Goal: Task Accomplishment & Management: Manage account settings

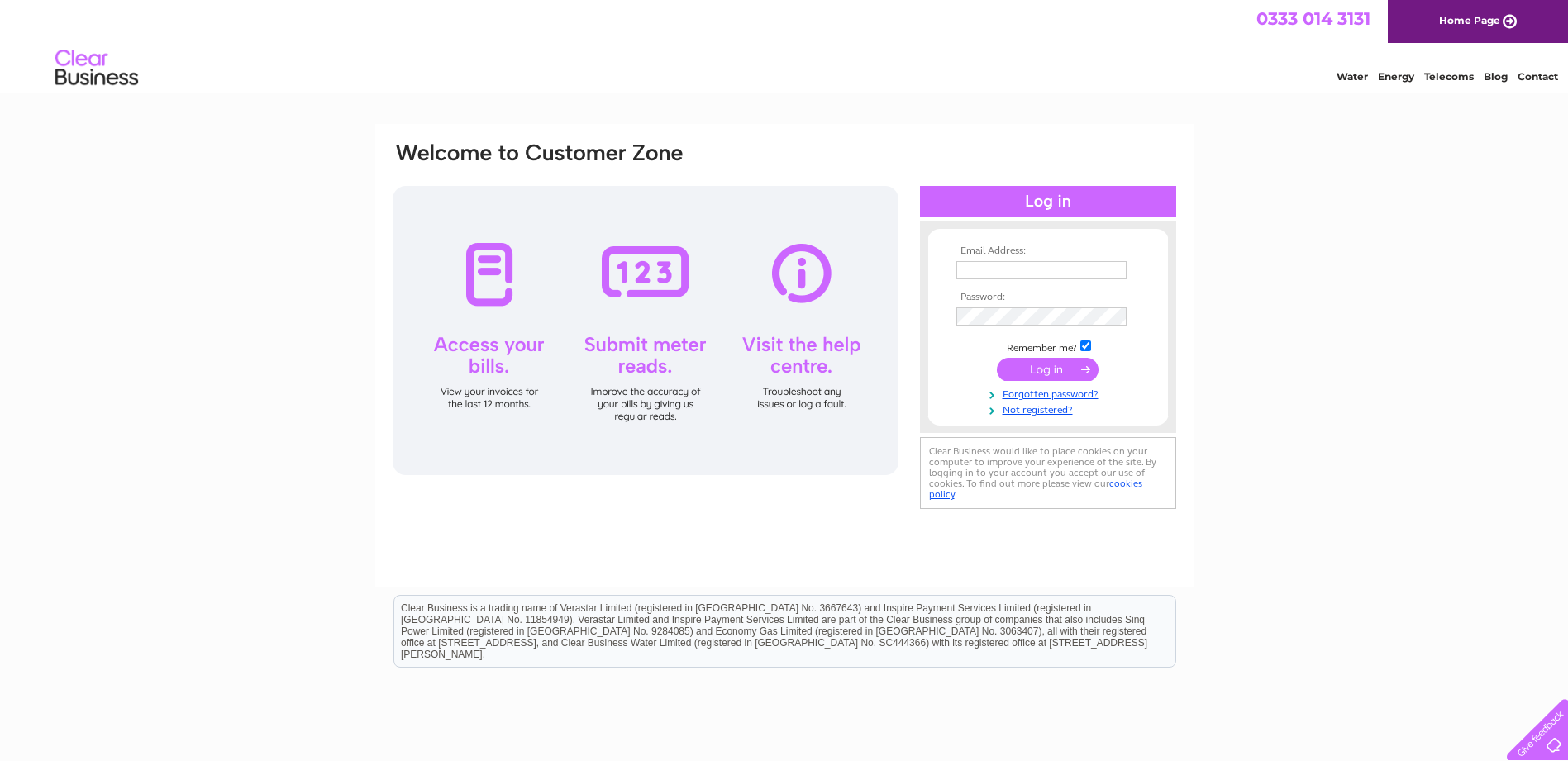
type input "p.dburton@outlook.com"
click at [1045, 372] on input "submit" at bounding box center [1047, 369] width 101 height 23
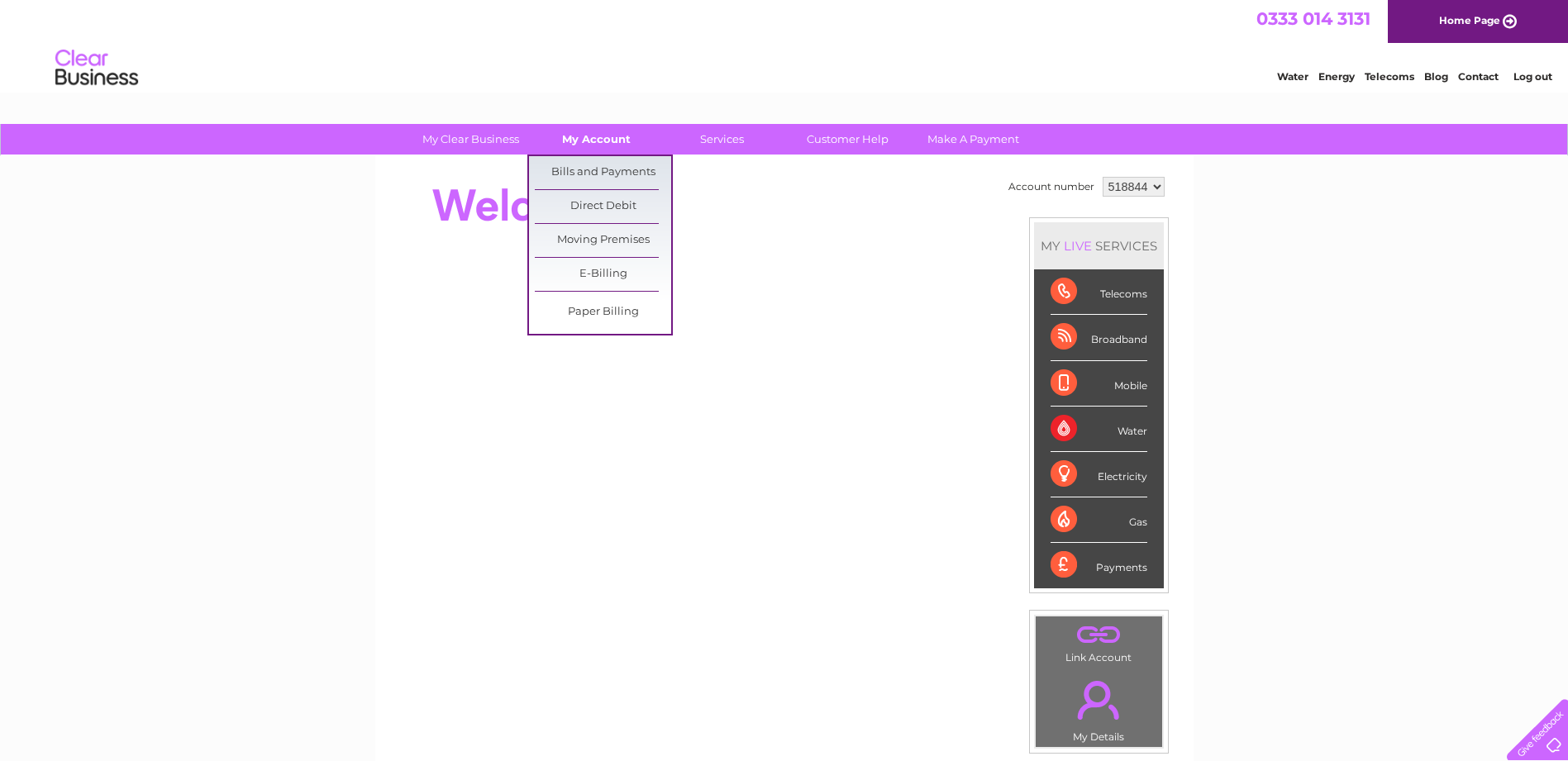
click at [599, 132] on link "My Account" at bounding box center [595, 140] width 136 height 30
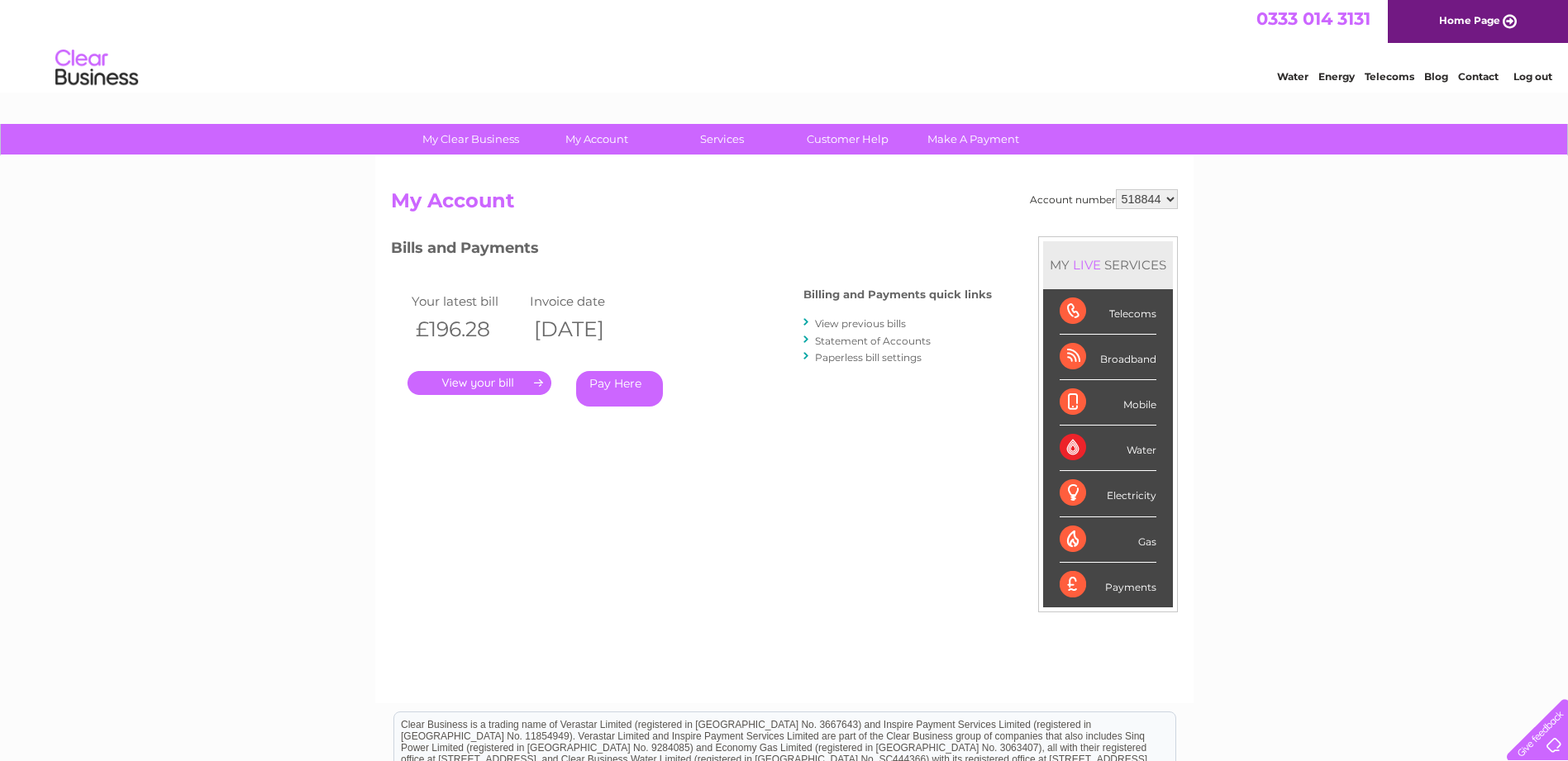
click at [527, 379] on link "." at bounding box center [480, 383] width 144 height 24
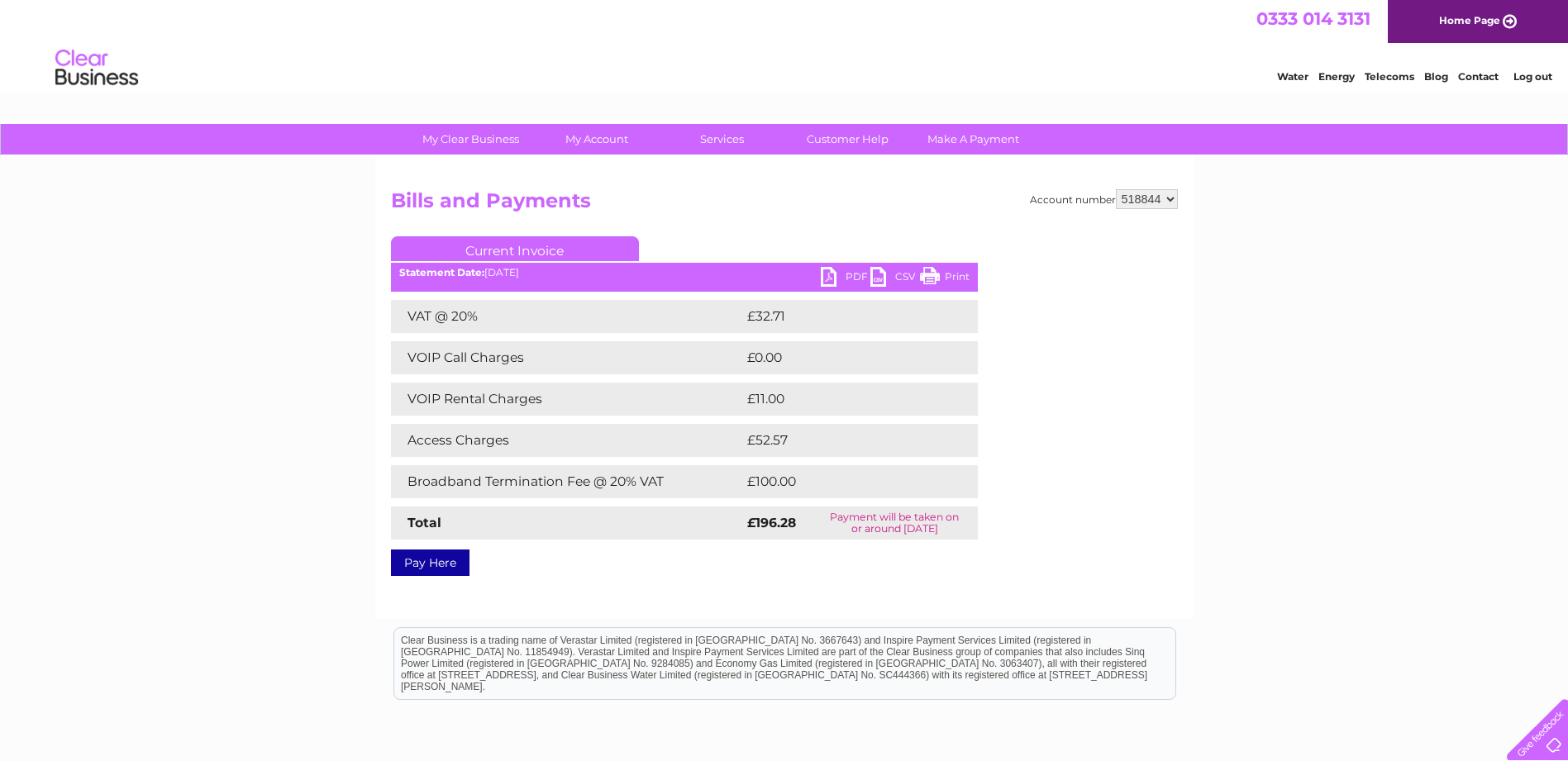
click at [749, 437] on td "£52.57" at bounding box center [842, 440] width 200 height 33
click at [885, 136] on link "Customer Help" at bounding box center [847, 140] width 136 height 30
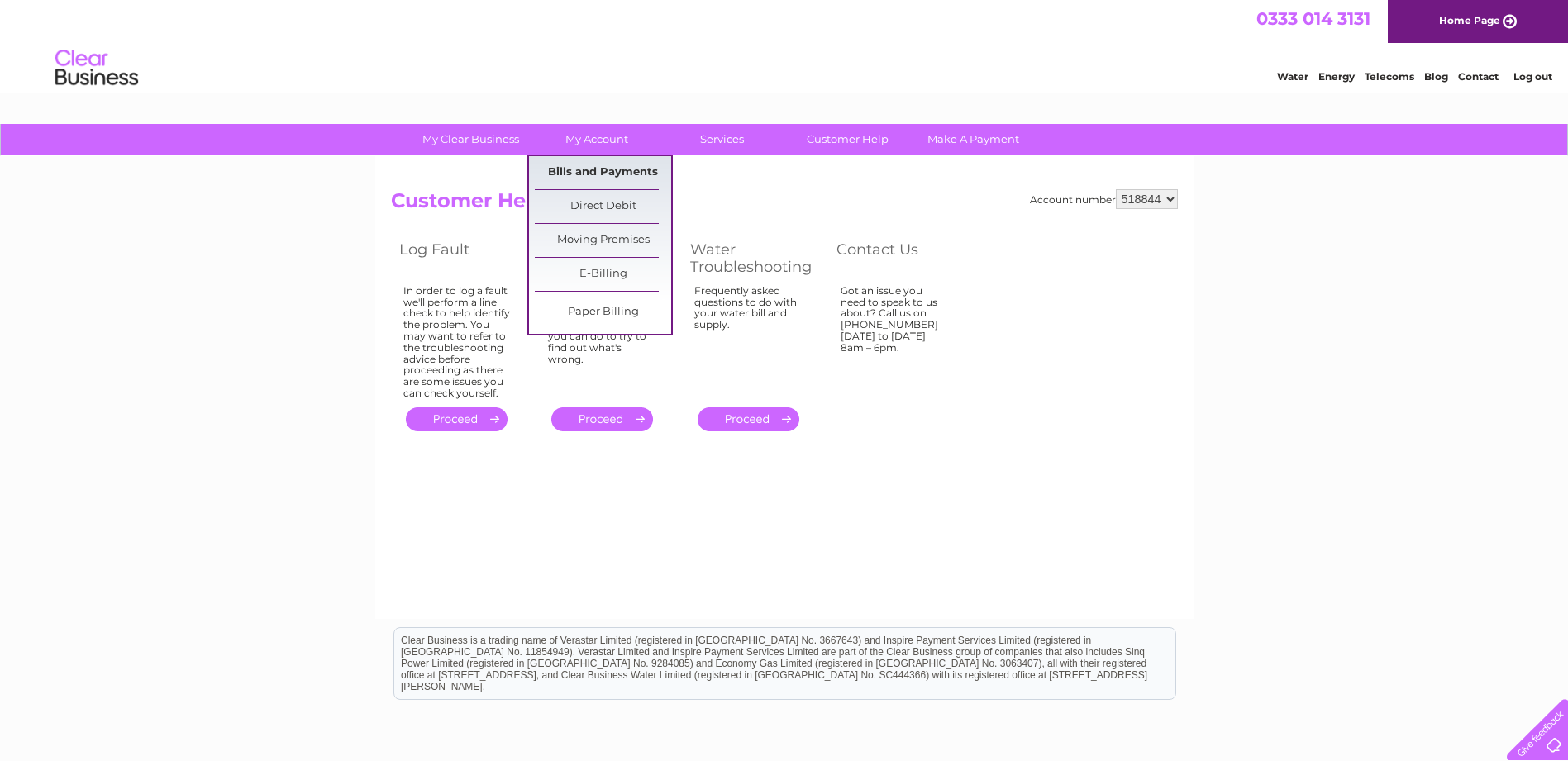
click at [595, 169] on link "Bills and Payments" at bounding box center [602, 172] width 136 height 33
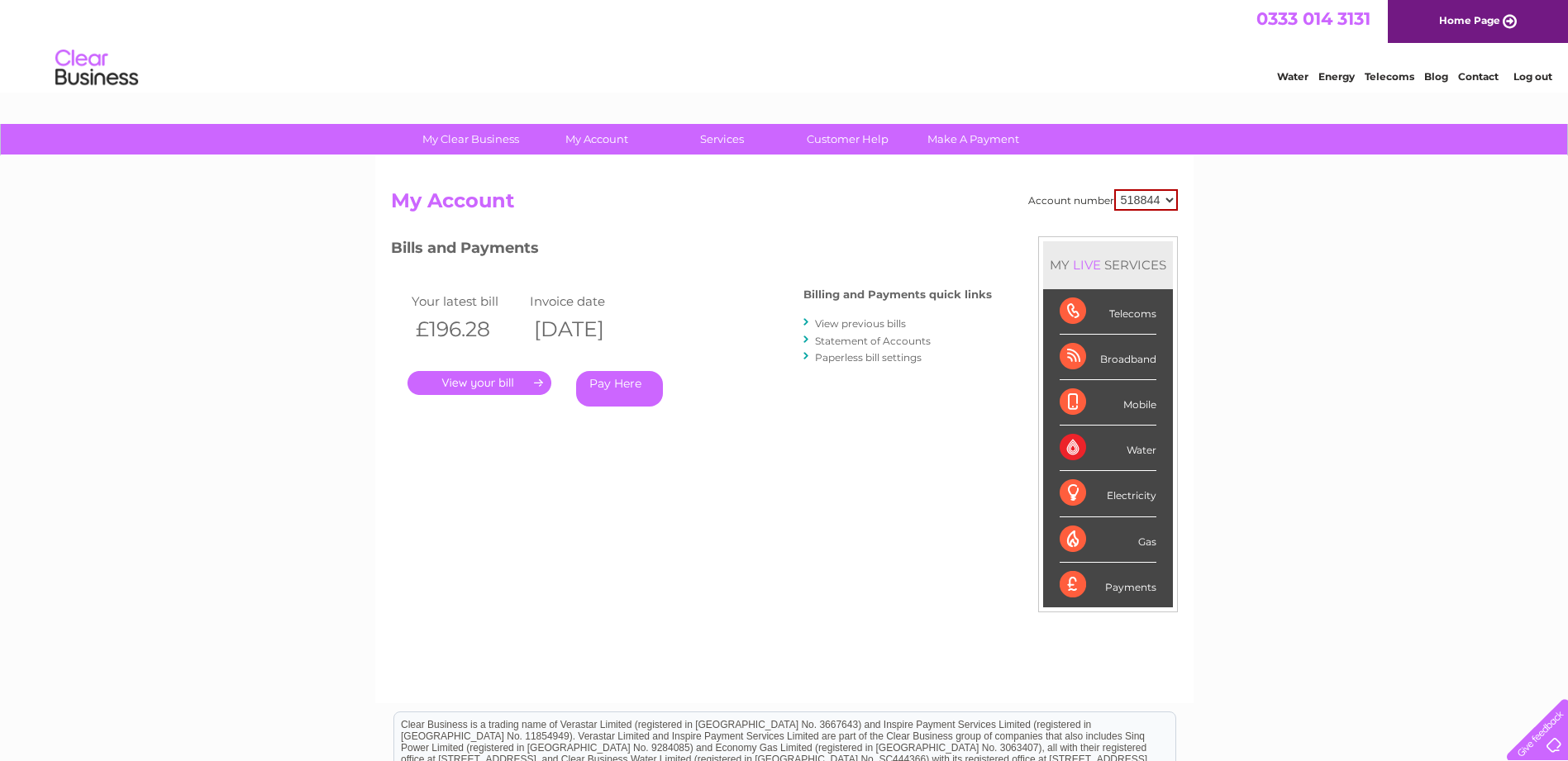
click at [1065, 304] on div "Telecoms" at bounding box center [1108, 312] width 96 height 46
click at [847, 340] on link "Statement of Accounts" at bounding box center [872, 341] width 116 height 13
